Goal: Task Accomplishment & Management: Use online tool/utility

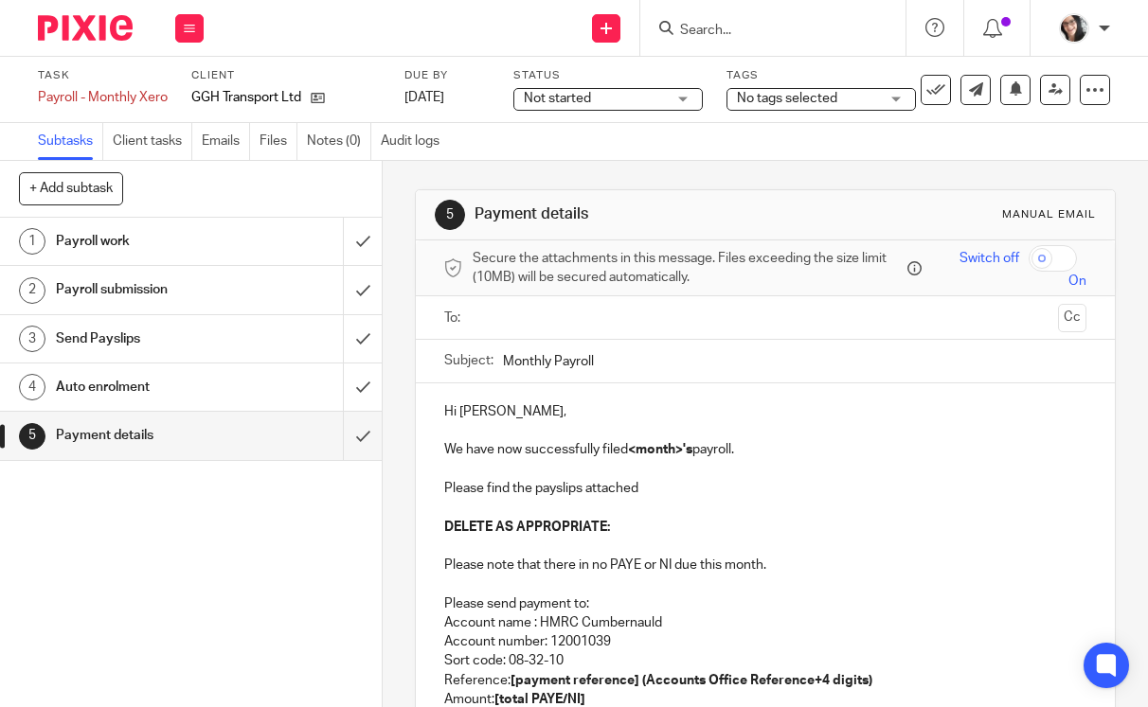
click at [496, 316] on input "text" at bounding box center [764, 318] width 571 height 22
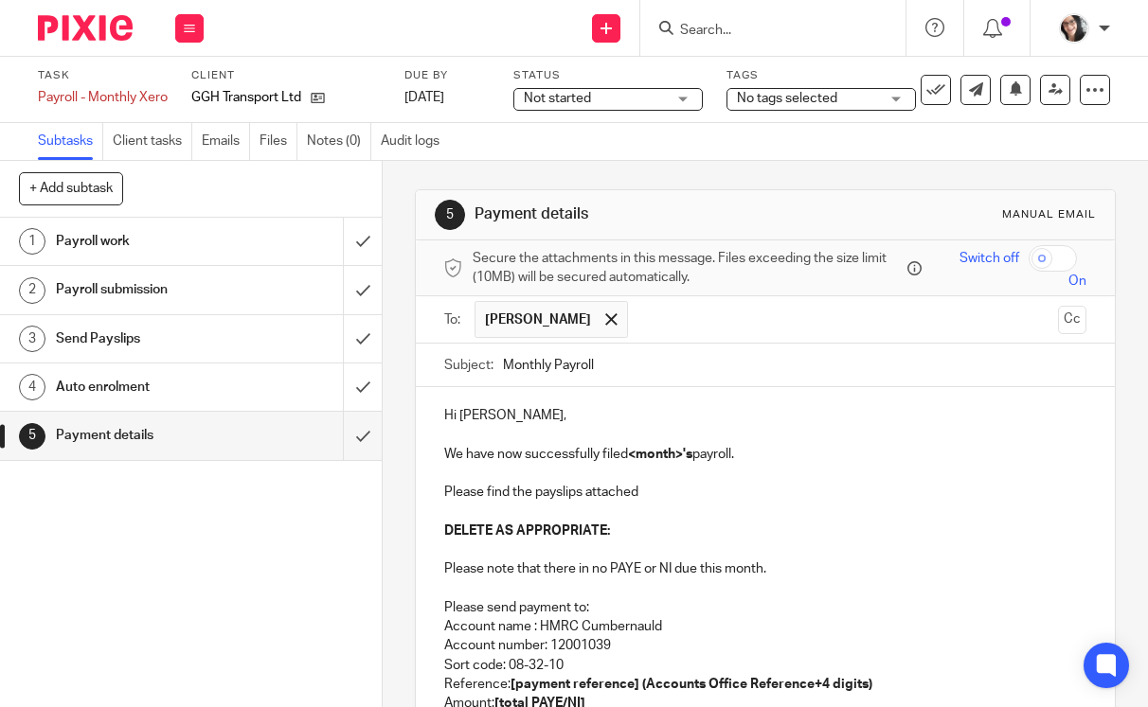
click at [645, 367] on input "Monthly Payroll" at bounding box center [795, 365] width 584 height 43
type input "Monthly Payroll September"
click at [654, 443] on p at bounding box center [765, 434] width 643 height 19
click at [640, 371] on input "Monthly Payroll September" at bounding box center [795, 365] width 584 height 43
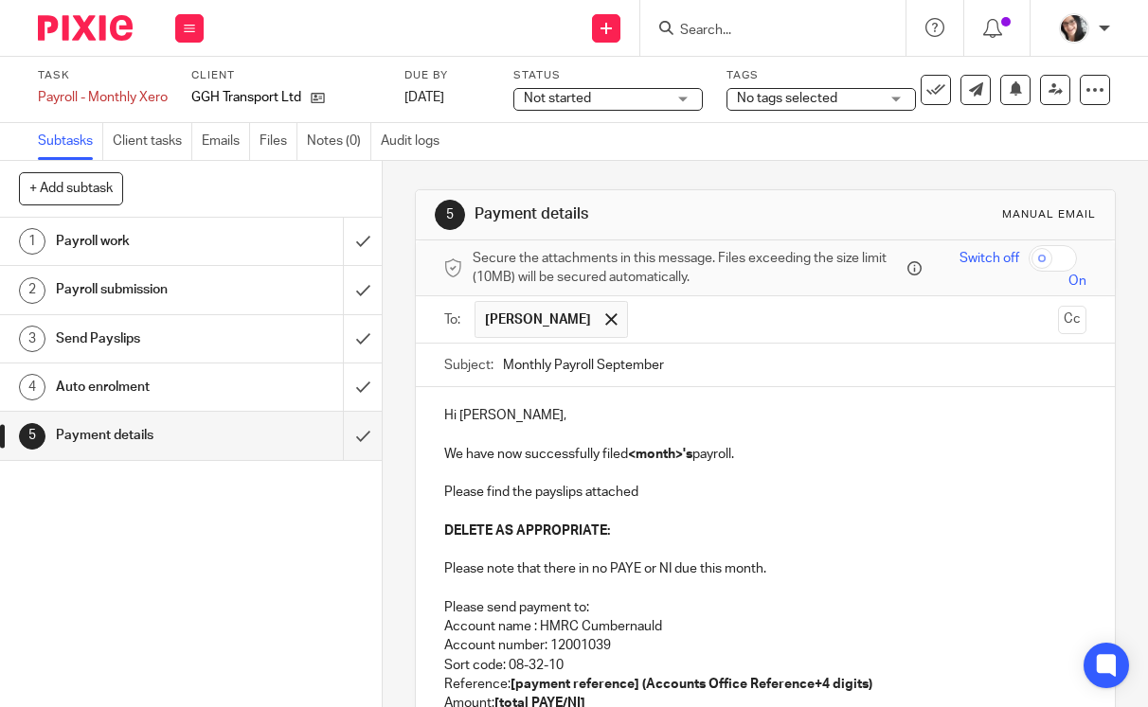
click at [640, 371] on input "Monthly Payroll September" at bounding box center [795, 365] width 584 height 43
click at [691, 541] on p at bounding box center [765, 550] width 643 height 19
click at [659, 461] on p "We have now successfully filed <month>'s payroll." at bounding box center [765, 454] width 643 height 19
click at [686, 453] on strong "<month>'s" at bounding box center [660, 454] width 64 height 13
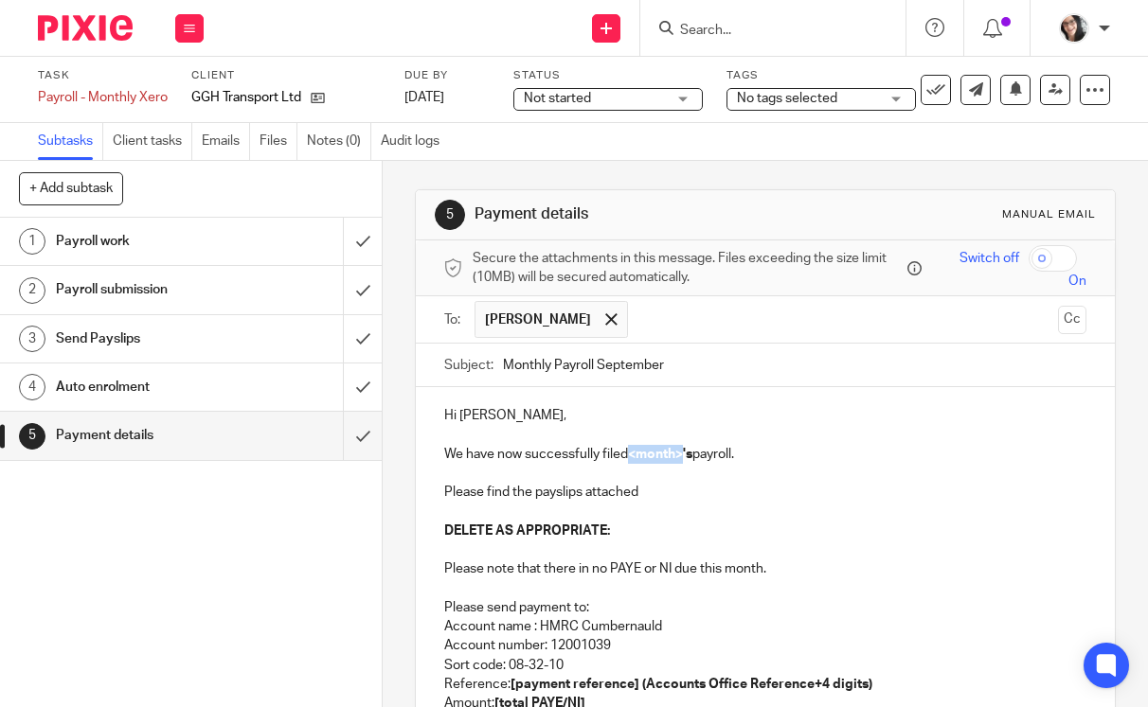
drag, startPoint x: 682, startPoint y: 457, endPoint x: 629, endPoint y: 459, distance: 53.1
click at [629, 459] on strong "<month>'s" at bounding box center [660, 454] width 64 height 13
drag, startPoint x: 629, startPoint y: 455, endPoint x: 690, endPoint y: 461, distance: 61.8
click at [690, 461] on p "We have now successfully filed September 's payroll." at bounding box center [765, 454] width 643 height 19
click at [706, 485] on p "Please find the payslips attached" at bounding box center [765, 492] width 643 height 19
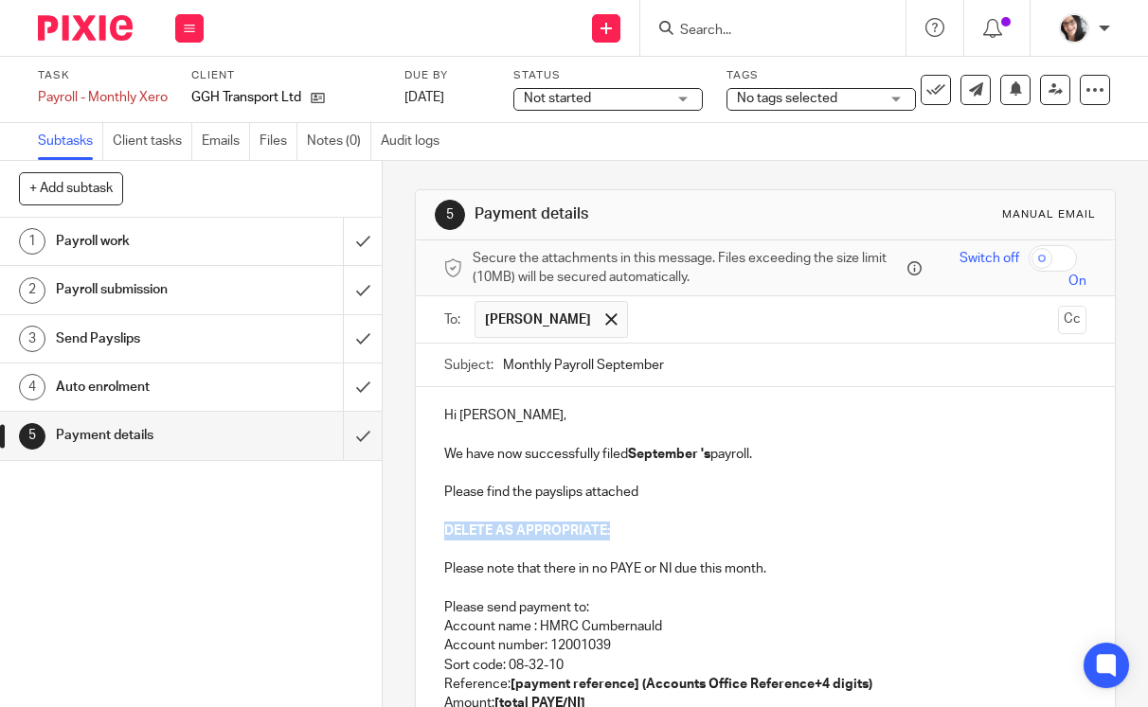
drag, startPoint x: 437, startPoint y: 538, endPoint x: 626, endPoint y: 538, distance: 188.4
click at [626, 538] on p "DELETE AS APPROPRIATE:" at bounding box center [765, 531] width 643 height 19
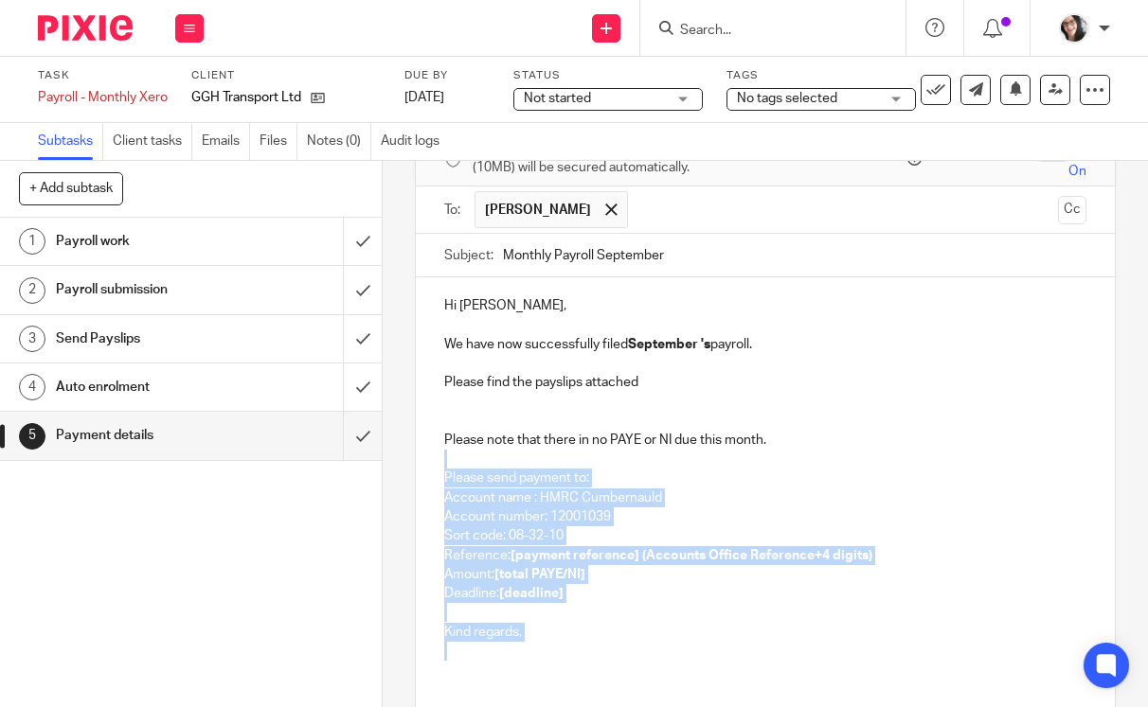
scroll to position [247, 0]
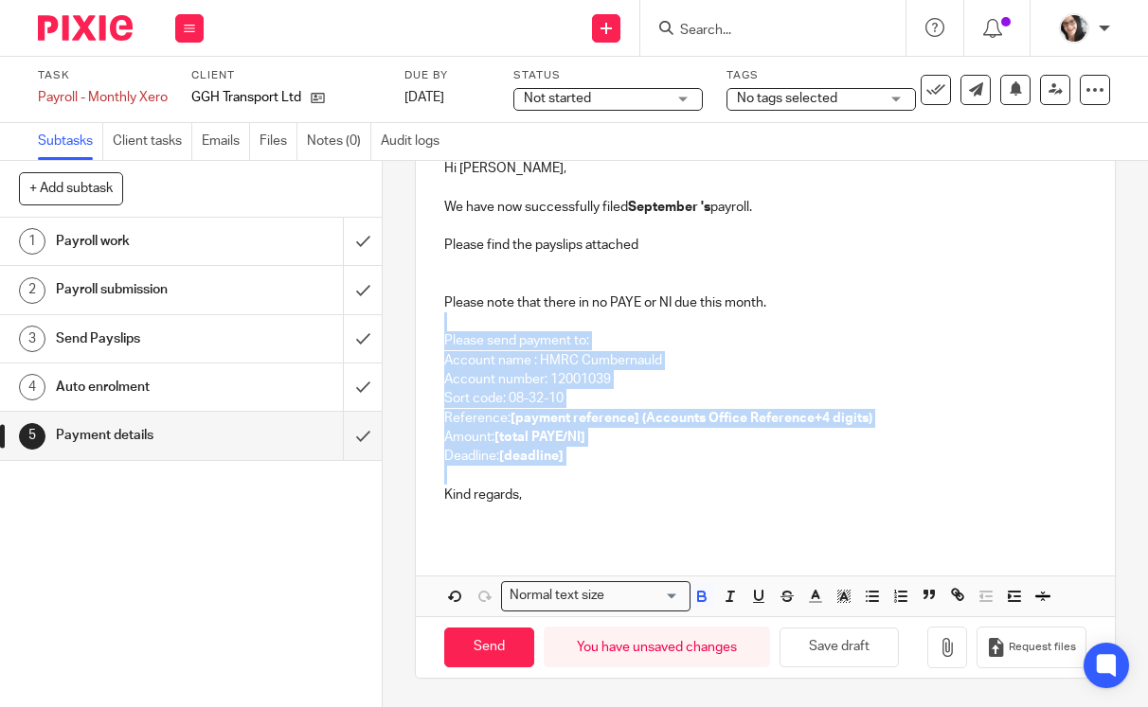
drag, startPoint x: 454, startPoint y: 576, endPoint x: 575, endPoint y: 479, distance: 154.2
click at [575, 479] on div "Hi Elizabeth, We have now successfully filed September 's payroll. Please find …" at bounding box center [766, 339] width 700 height 398
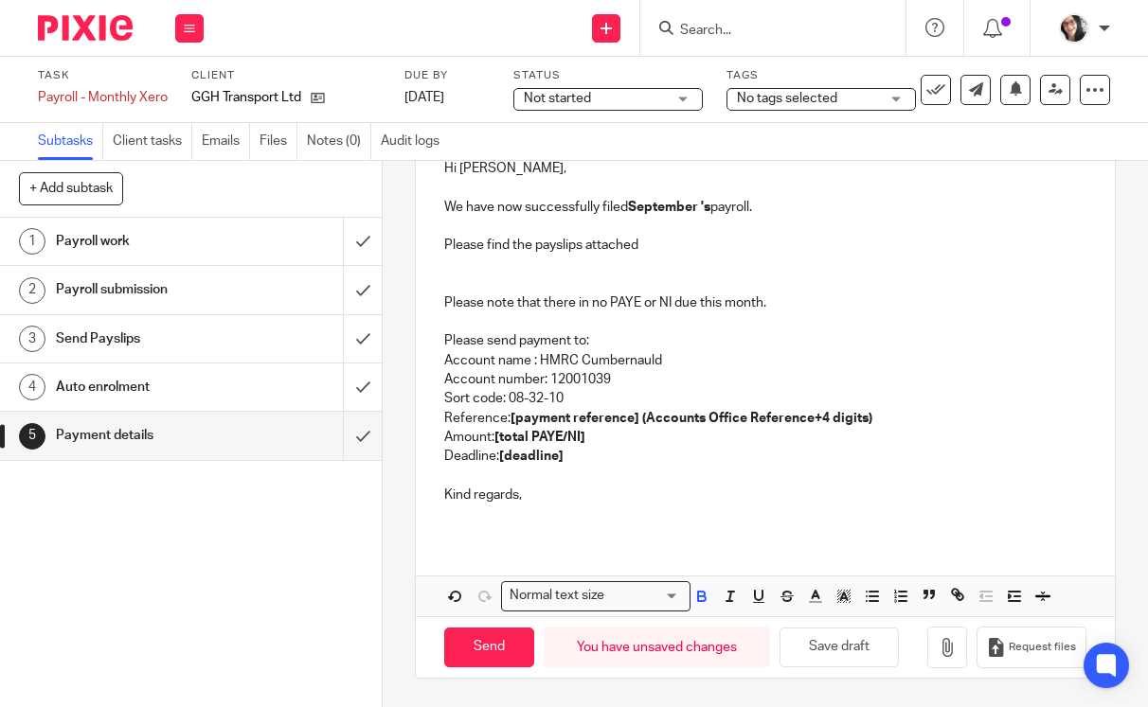
scroll to position [101, 0]
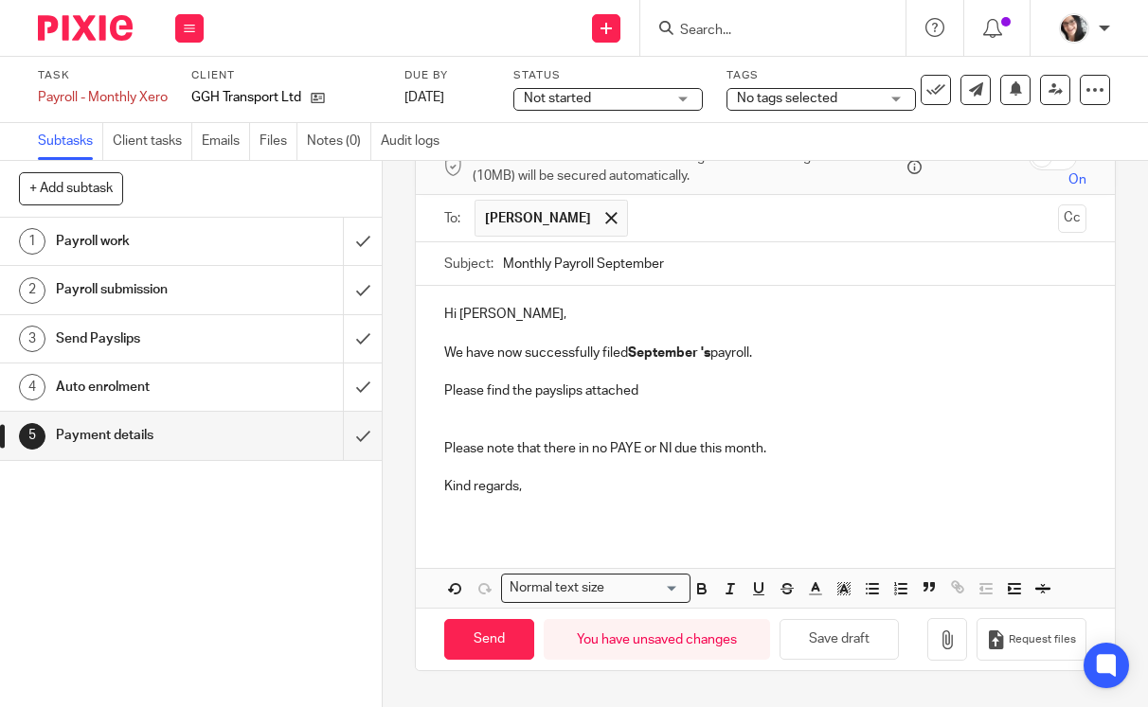
click at [527, 502] on p at bounding box center [765, 506] width 643 height 19
click at [937, 640] on icon "button" at bounding box center [946, 640] width 19 height 19
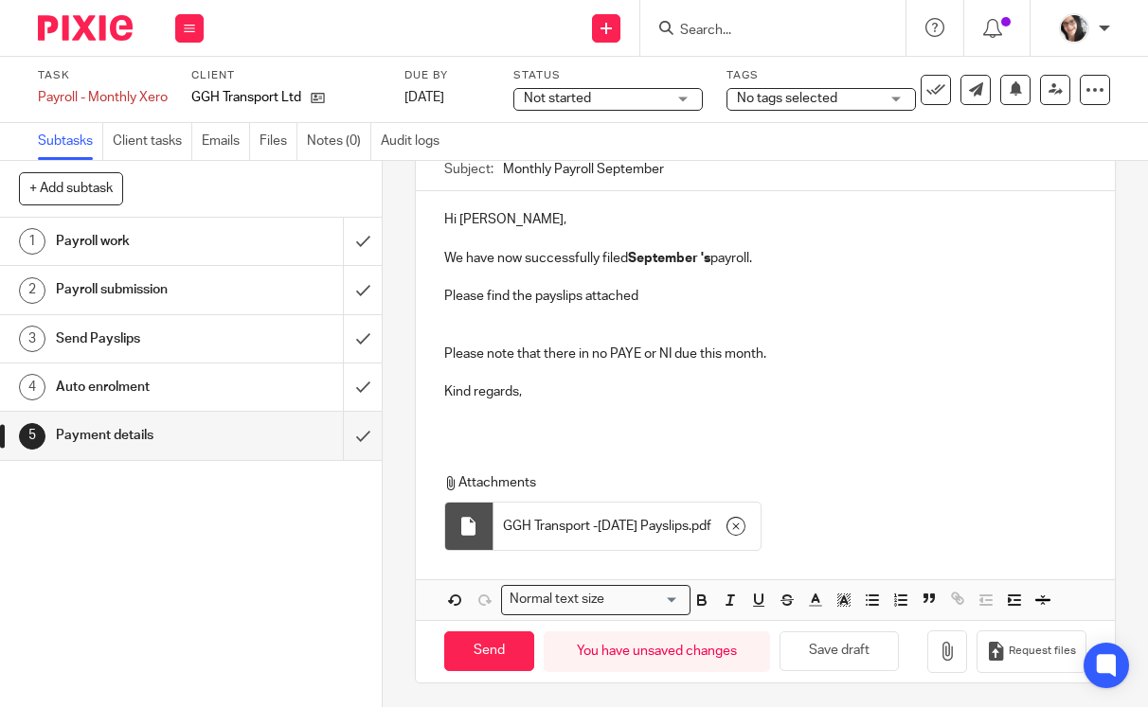
scroll to position [201, 0]
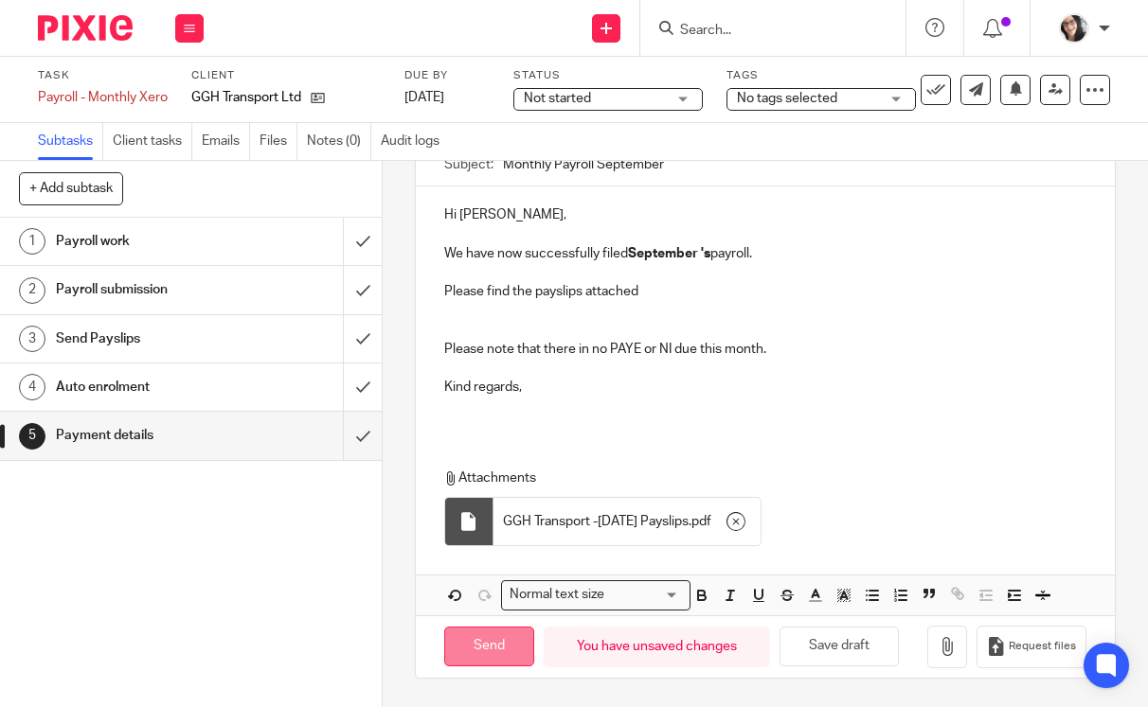
click at [499, 650] on input "Send" at bounding box center [489, 647] width 90 height 41
type input "Sent"
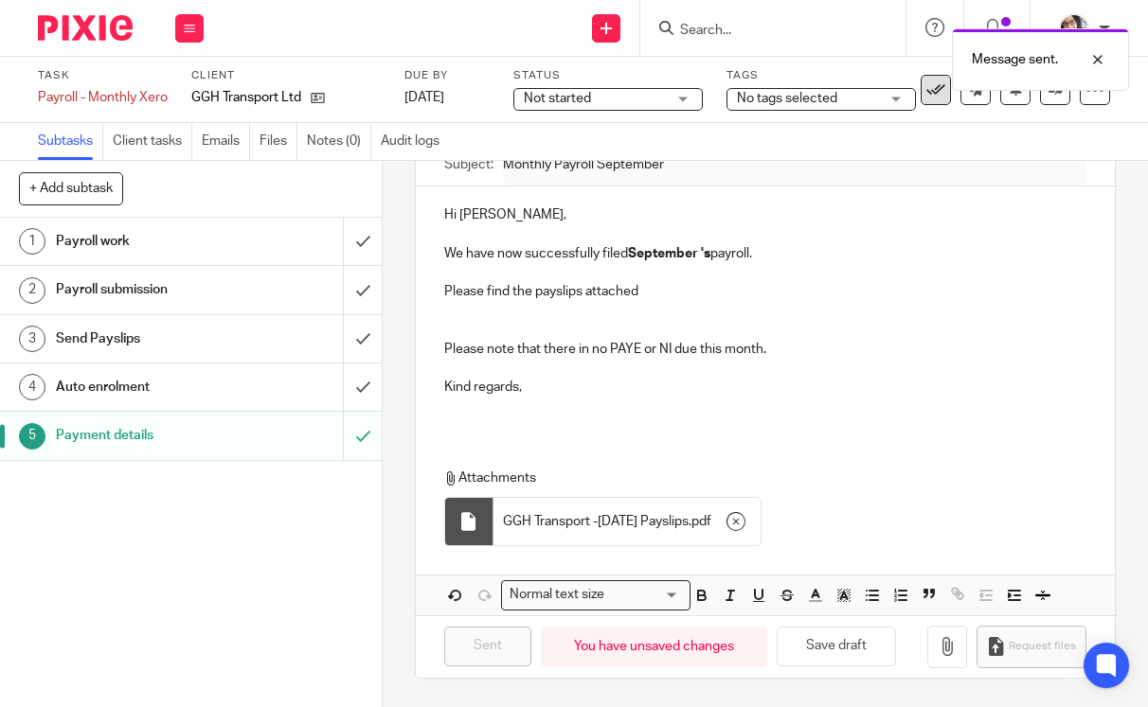
click at [931, 92] on button at bounding box center [935, 90] width 30 height 30
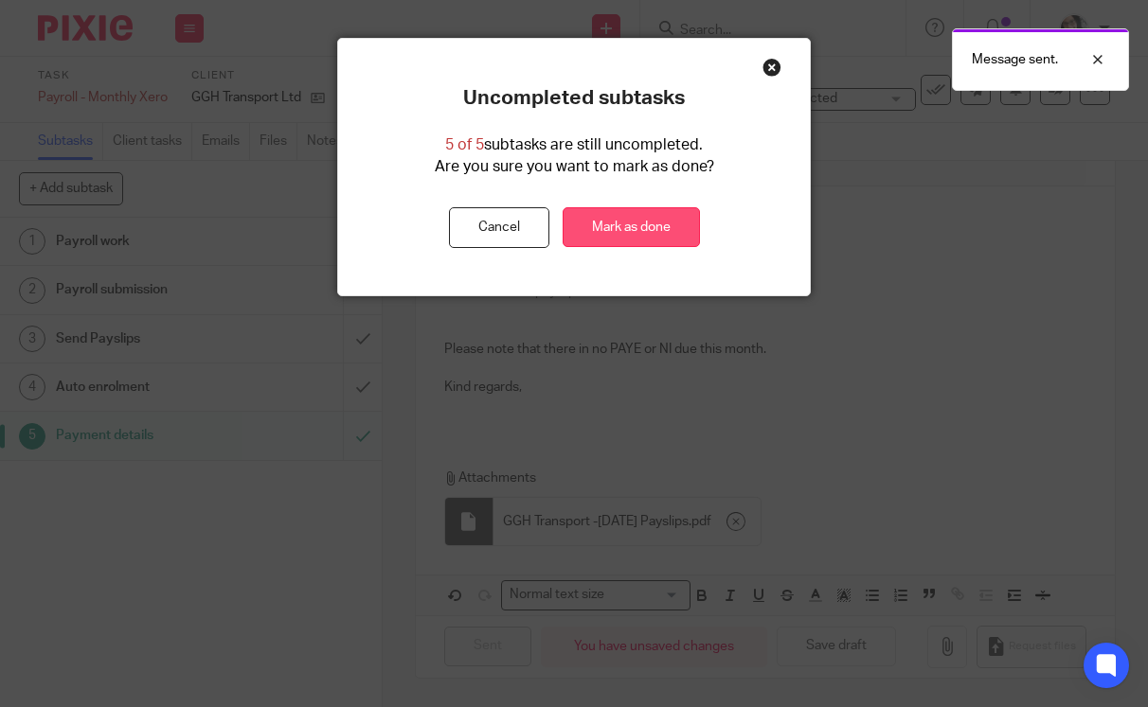
click at [680, 214] on link "Mark as done" at bounding box center [630, 227] width 137 height 41
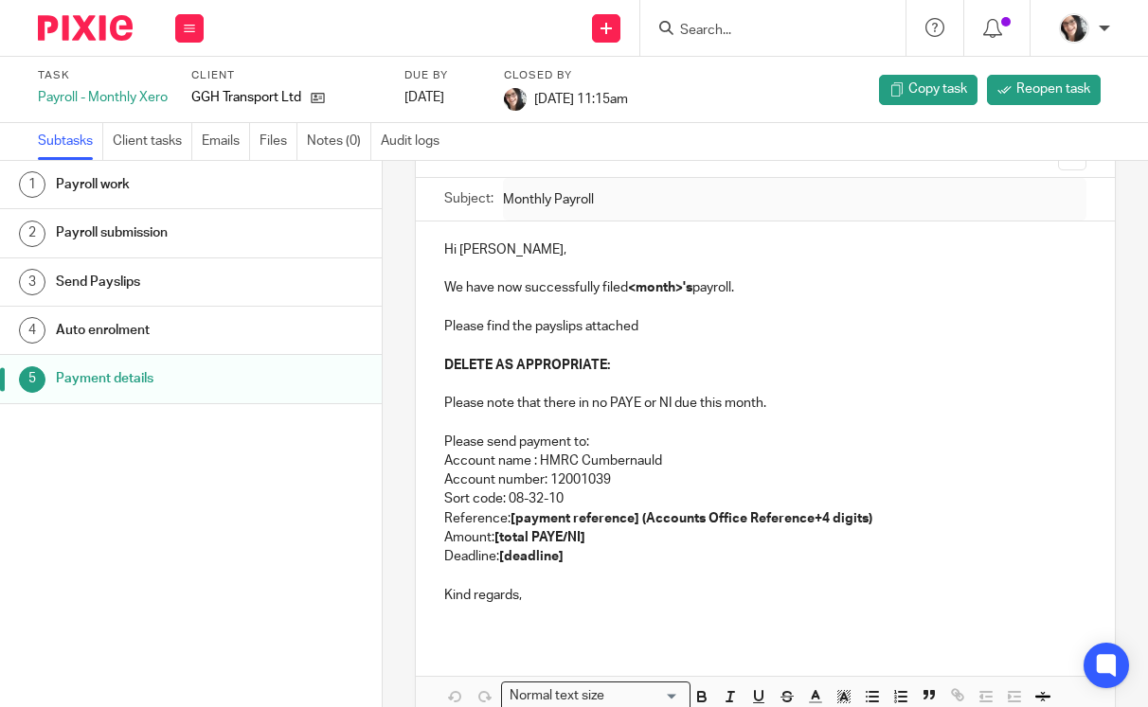
scroll to position [262, 0]
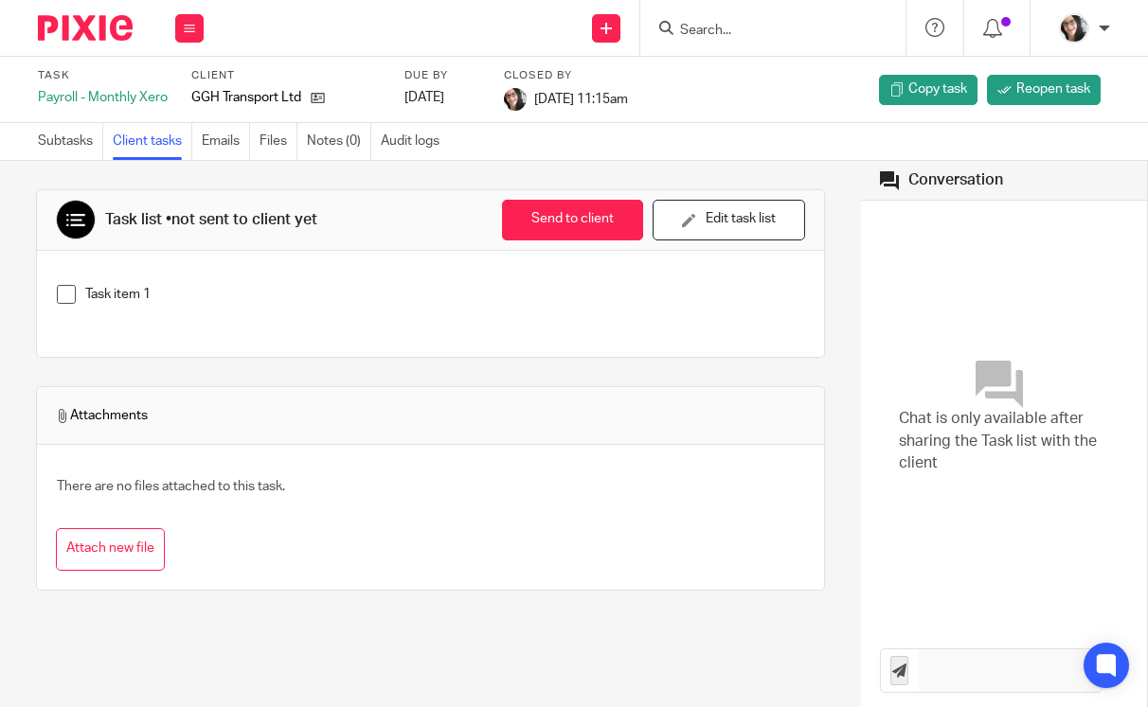
click at [45, 74] on label "Task" at bounding box center [103, 75] width 130 height 15
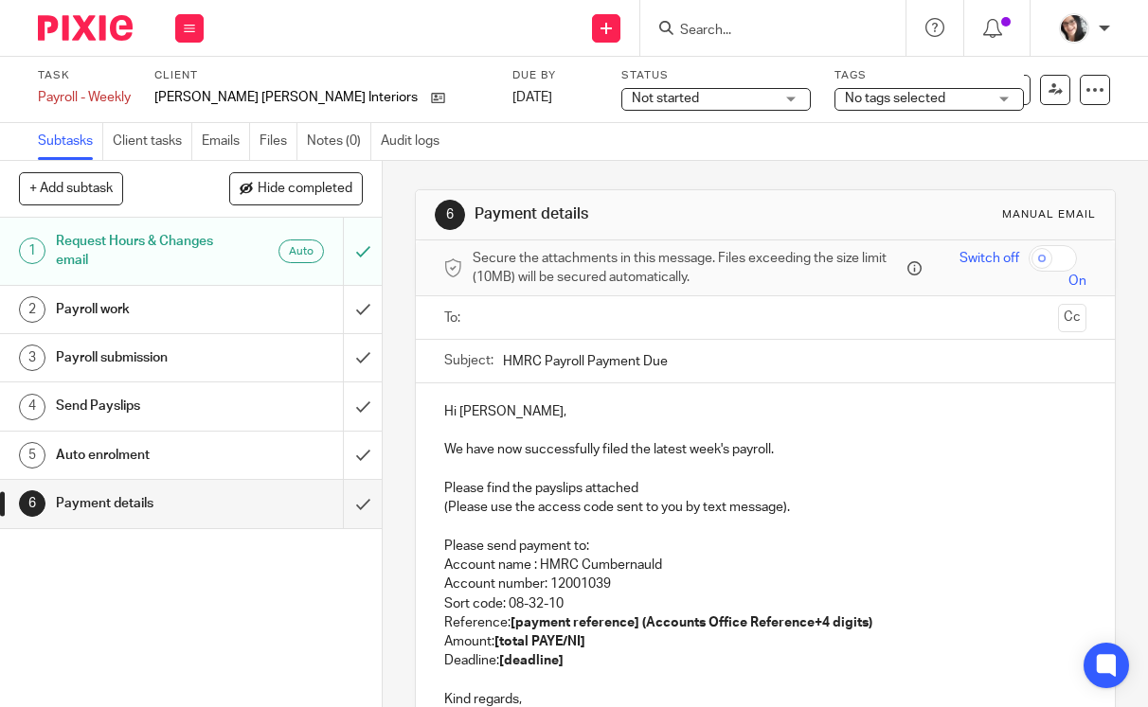
drag, startPoint x: 701, startPoint y: 358, endPoint x: 497, endPoint y: 363, distance: 203.6
click at [503, 363] on input "HMRC Payroll Payment Due" at bounding box center [795, 361] width 584 height 43
type input "Weekly Payroll [DATE]"
click at [522, 310] on input "text" at bounding box center [764, 318] width 571 height 22
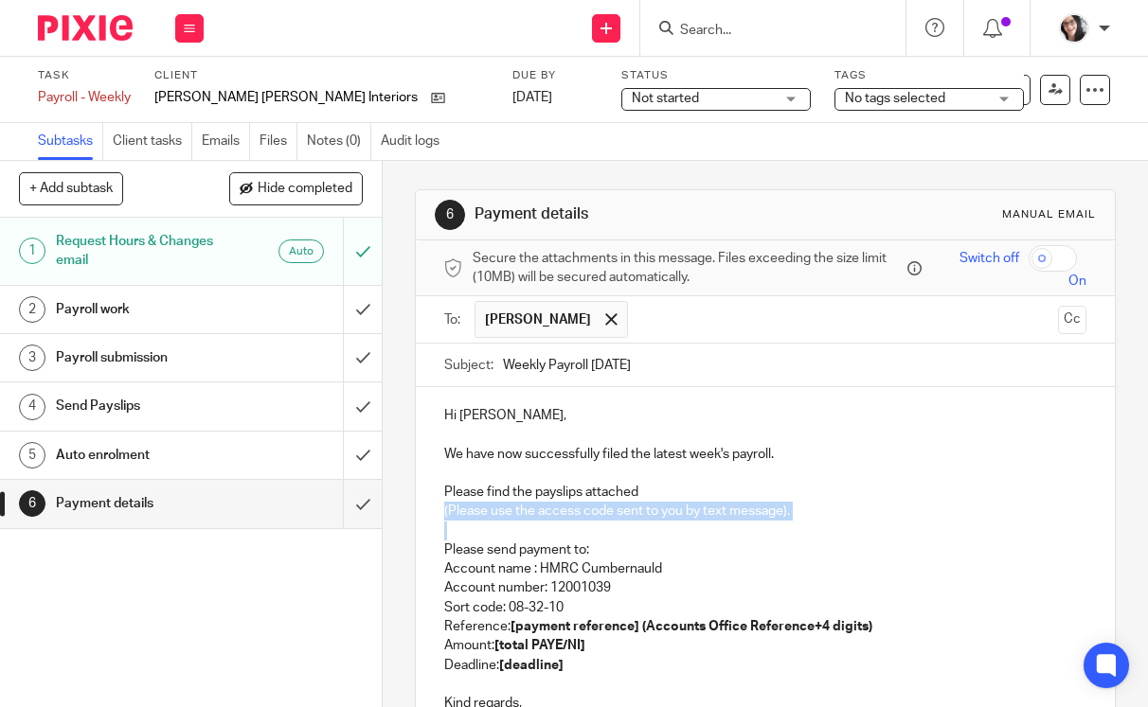
drag, startPoint x: 438, startPoint y: 515, endPoint x: 806, endPoint y: 525, distance: 367.5
click at [806, 525] on div "Hi Annelise, We have now successfully filed the latest week's payroll. Please f…" at bounding box center [766, 567] width 700 height 360
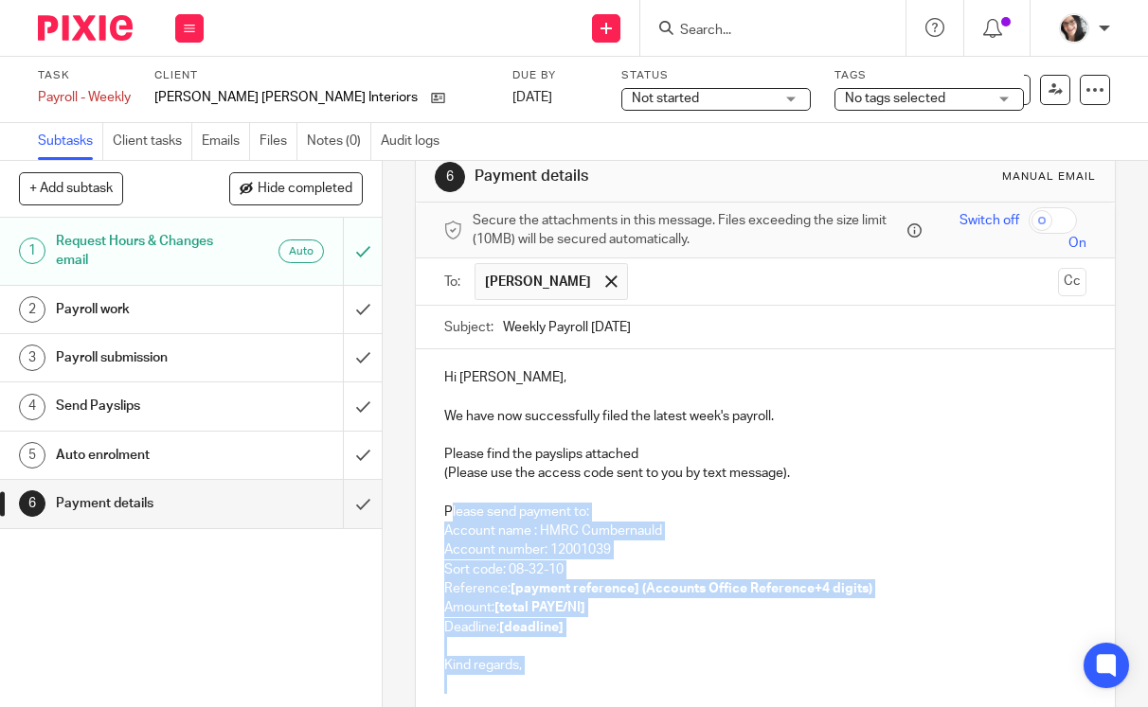
scroll to position [42, 0]
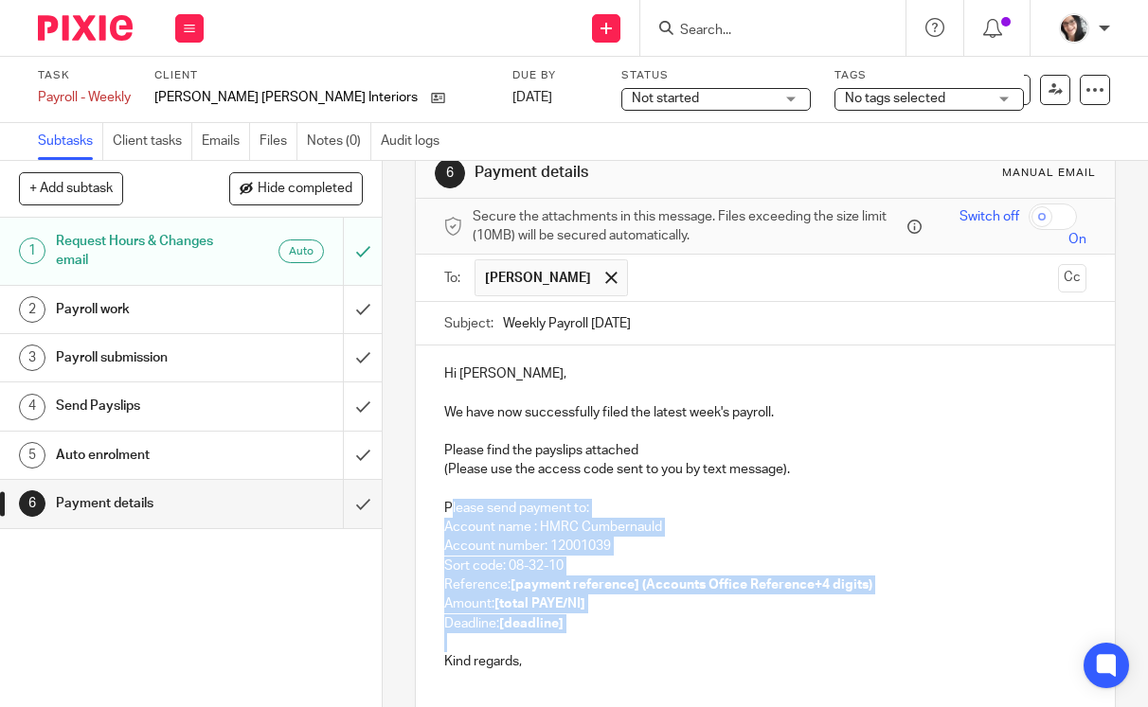
drag, startPoint x: 443, startPoint y: 546, endPoint x: 625, endPoint y: 643, distance: 205.8
click at [625, 643] on div "Hi Annelise, We have now successfully filed the latest week's payroll. Please f…" at bounding box center [766, 526] width 700 height 360
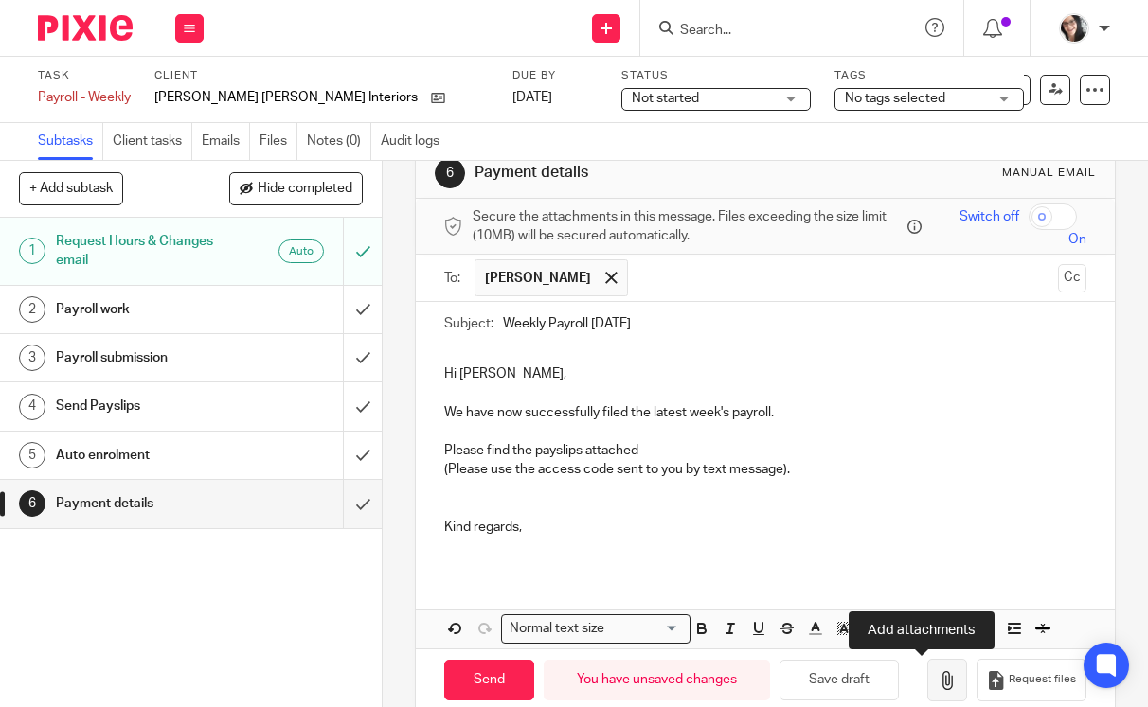
click at [932, 687] on button "button" at bounding box center [947, 680] width 40 height 43
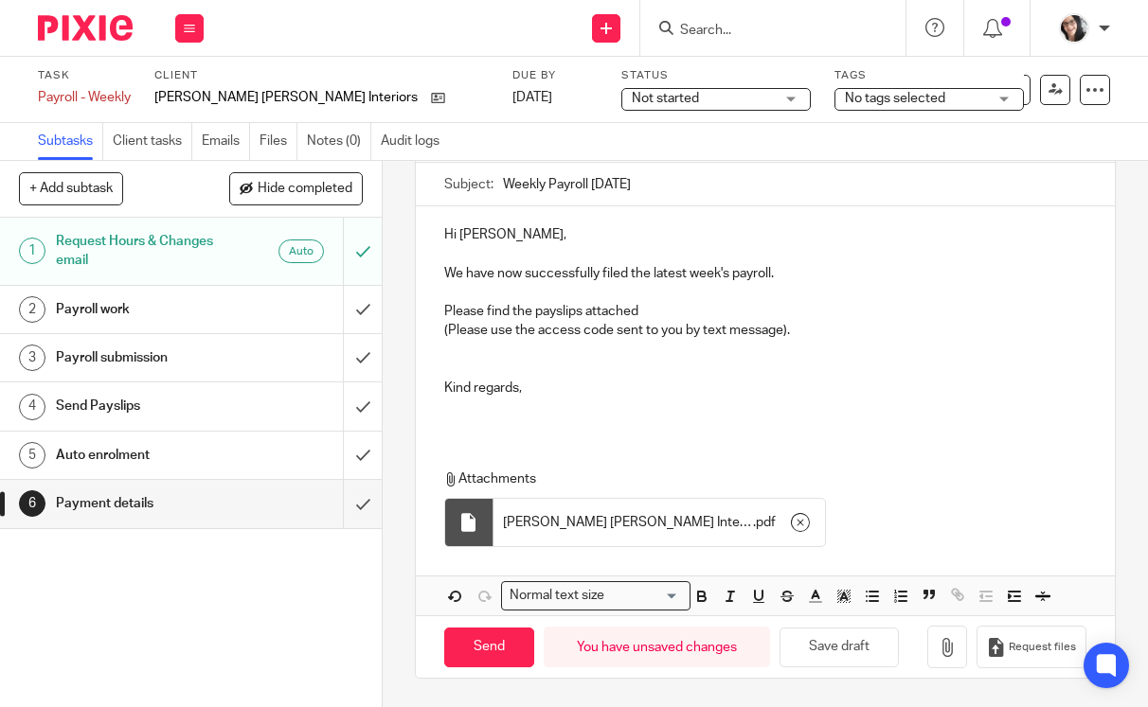
scroll to position [0, 0]
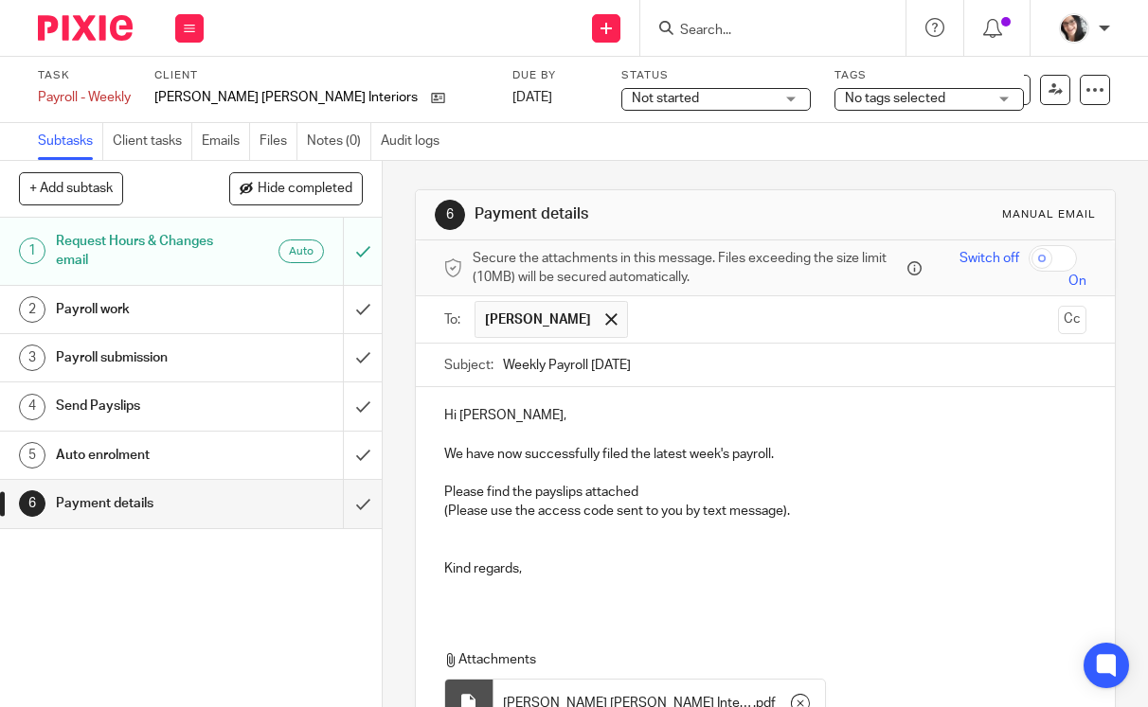
click at [1028, 255] on input "checkbox" at bounding box center [1052, 258] width 48 height 27
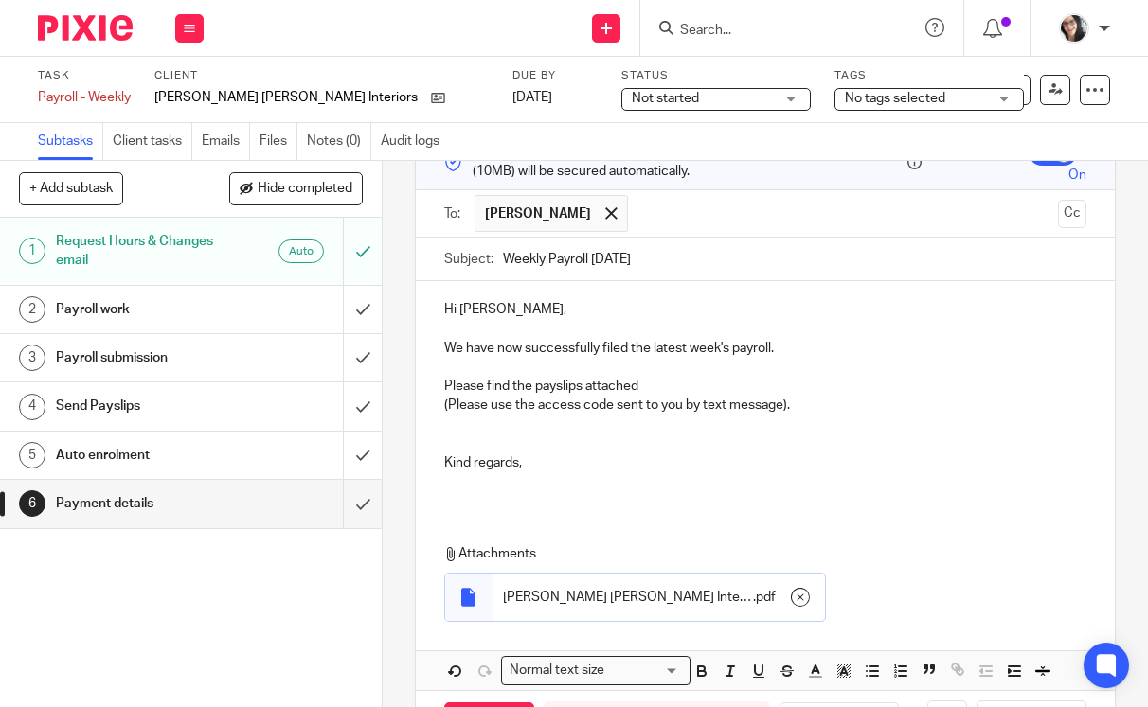
scroll to position [181, 0]
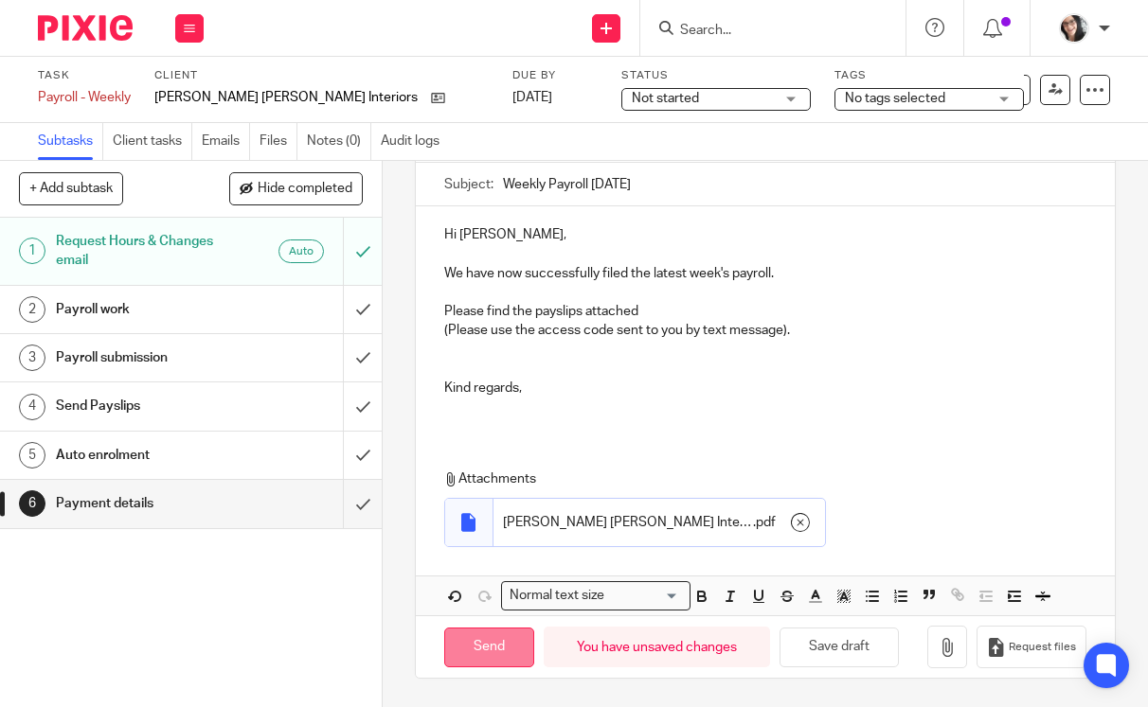
click at [496, 654] on input "Send" at bounding box center [489, 648] width 90 height 41
checkbox input "false"
type input "Sent"
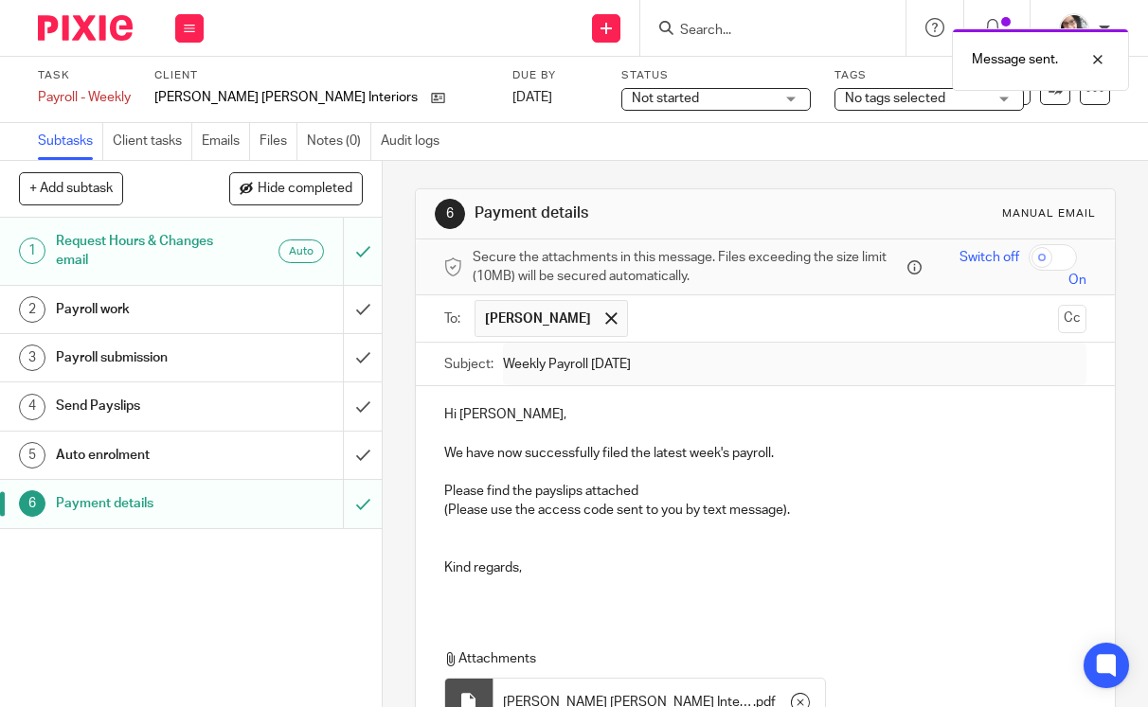
scroll to position [0, 0]
click at [228, 135] on link "Emails" at bounding box center [226, 141] width 48 height 37
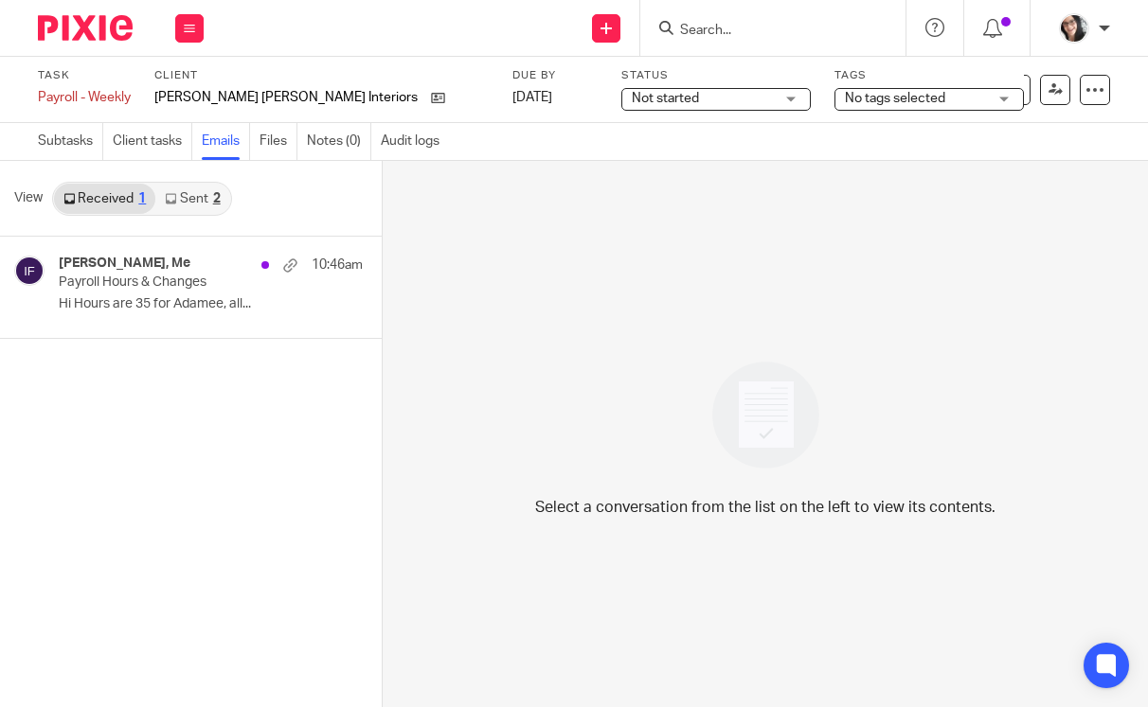
click at [187, 204] on link "Sent 2" at bounding box center [192, 199] width 74 height 30
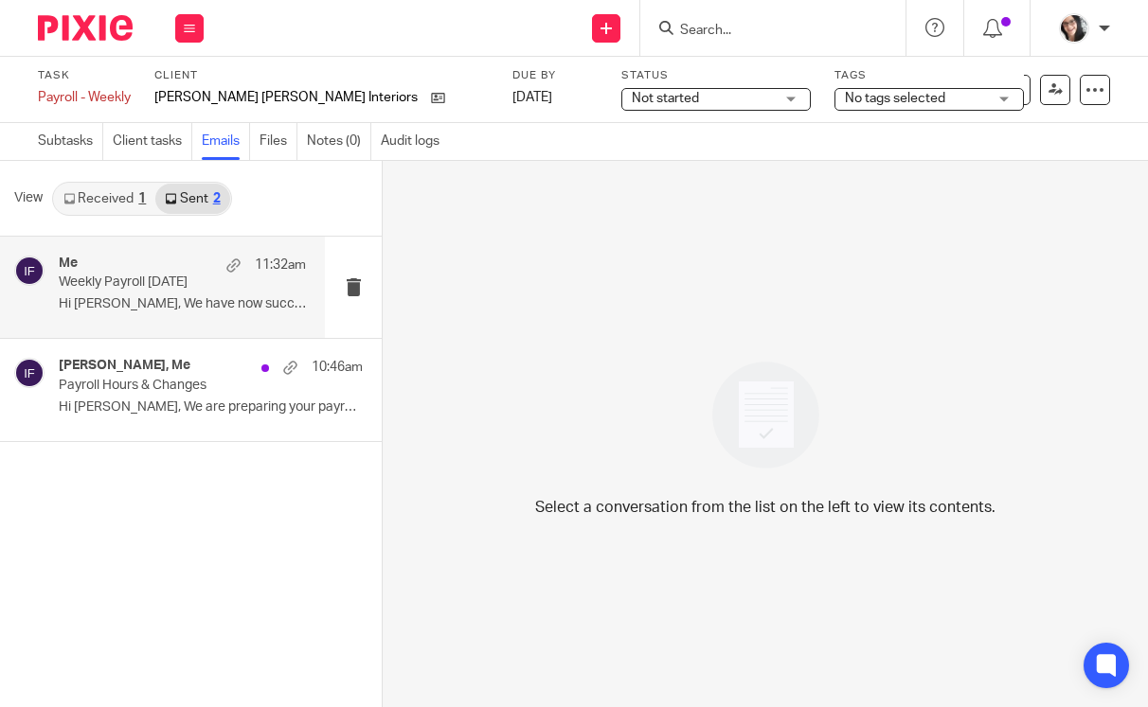
click at [151, 284] on p "Weekly Payroll [DATE]" at bounding box center [158, 283] width 198 height 16
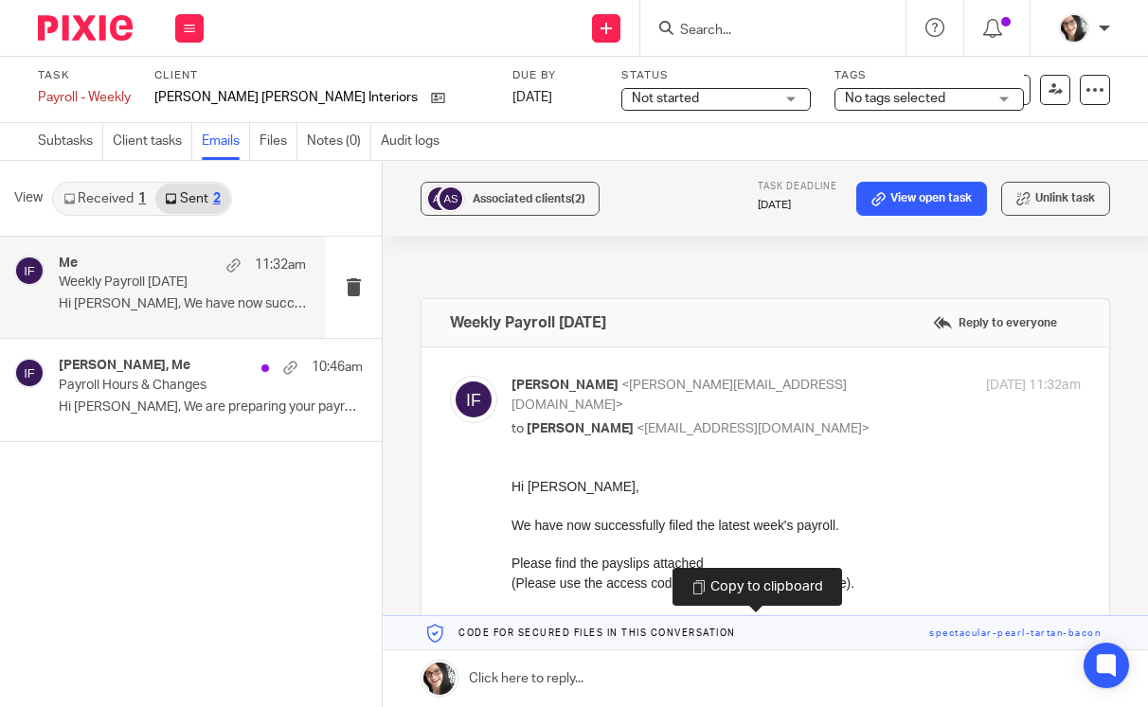
click at [767, 623] on link at bounding box center [765, 633] width 765 height 34
